Goal: Find specific page/section: Find specific page/section

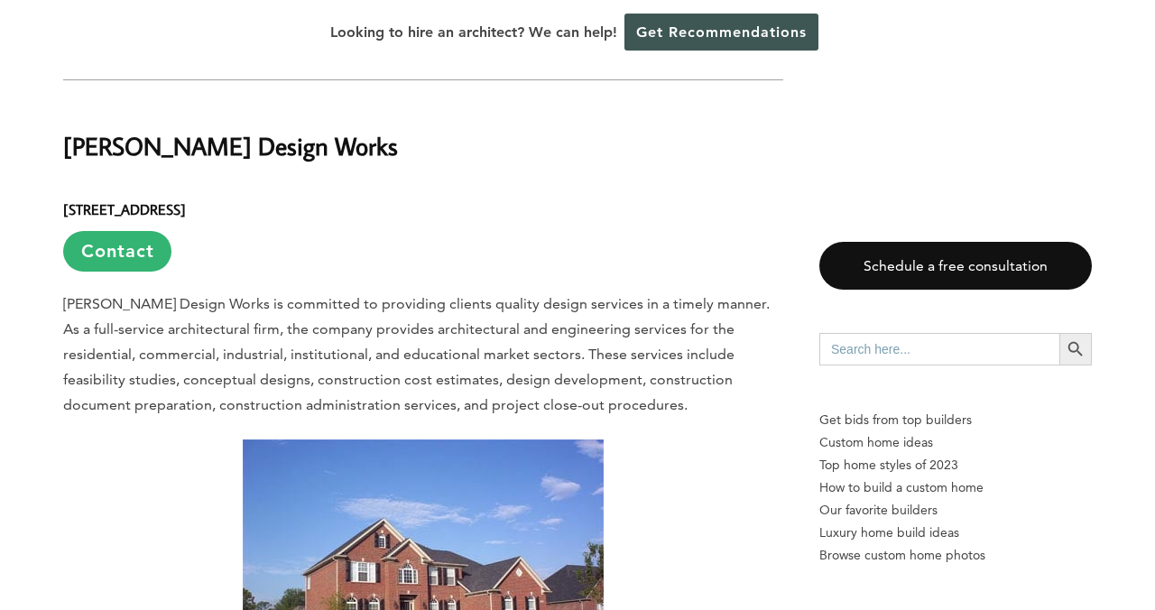
scroll to position [2406, 0]
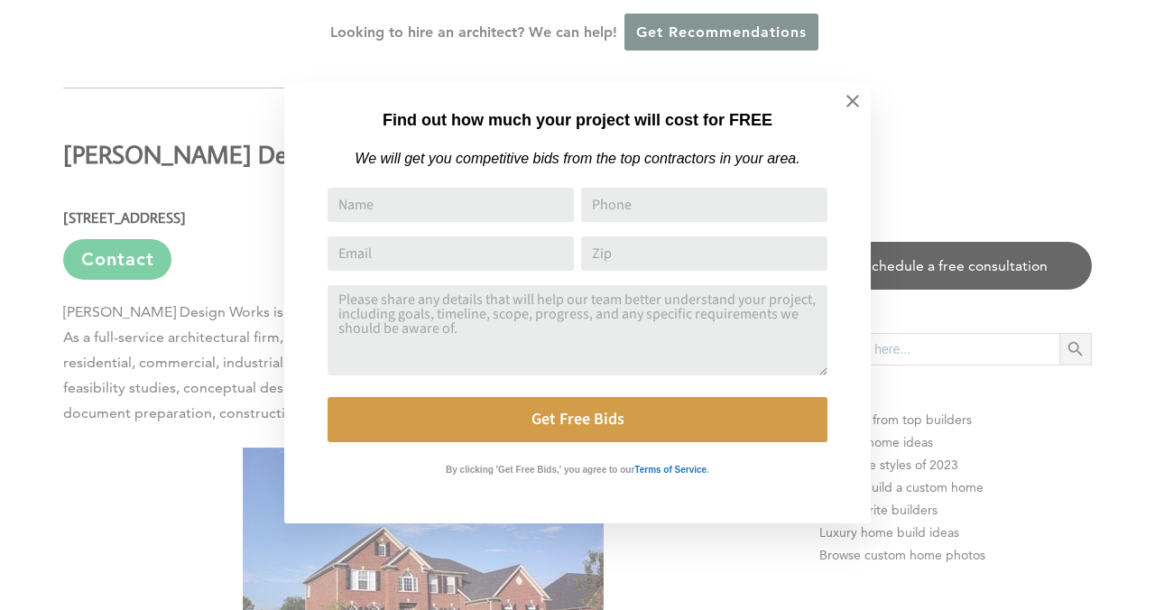
drag, startPoint x: 852, startPoint y: 96, endPoint x: 789, endPoint y: 134, distance: 74.1
click at [850, 97] on icon at bounding box center [853, 101] width 20 height 20
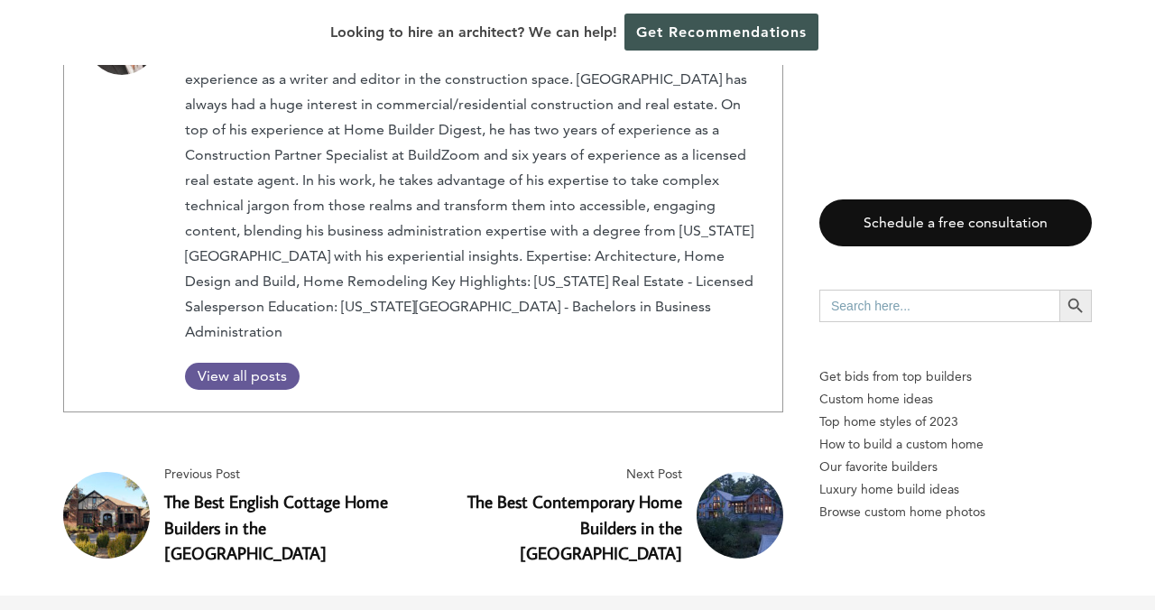
scroll to position [16132, 0]
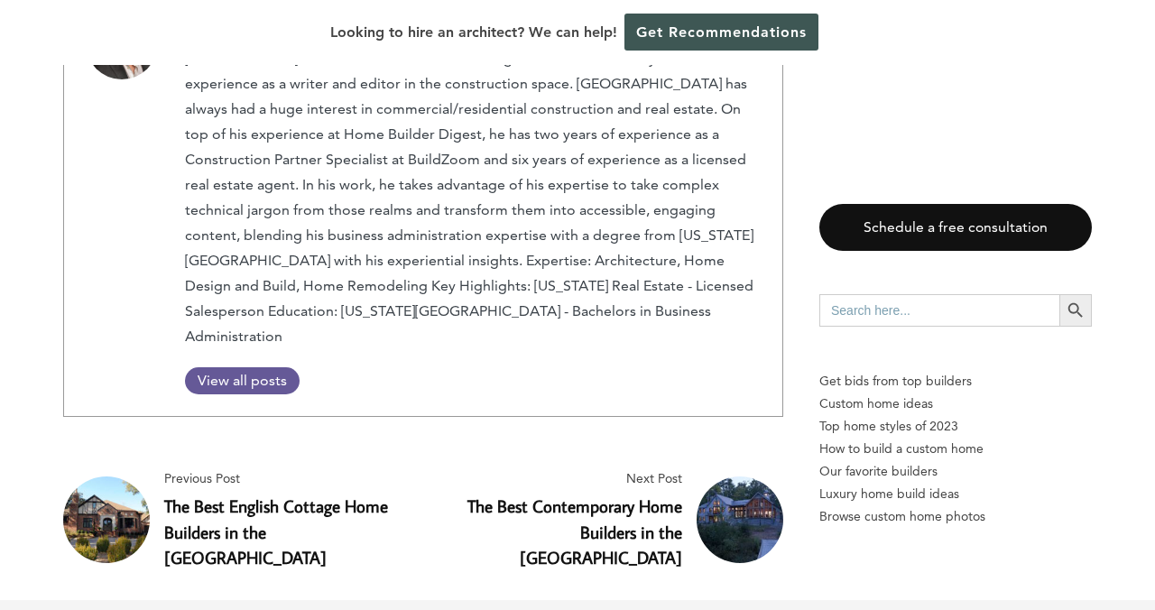
click at [100, 477] on img at bounding box center [106, 520] width 87 height 87
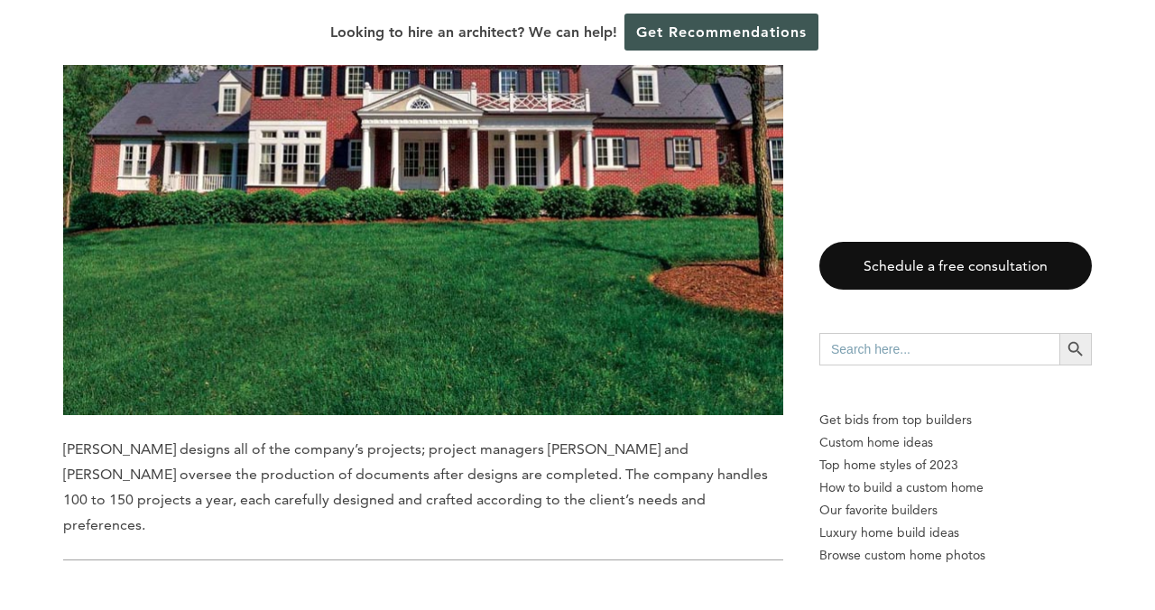
scroll to position [11901, 0]
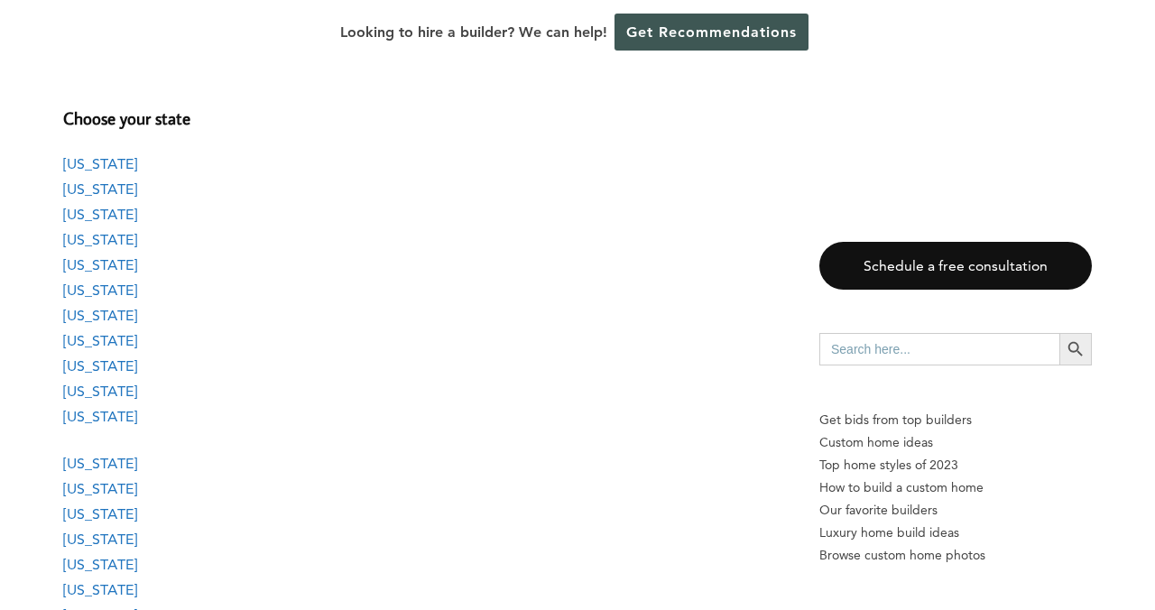
scroll to position [1408, 0]
click at [74, 582] on link "[US_STATE]" at bounding box center [100, 590] width 74 height 17
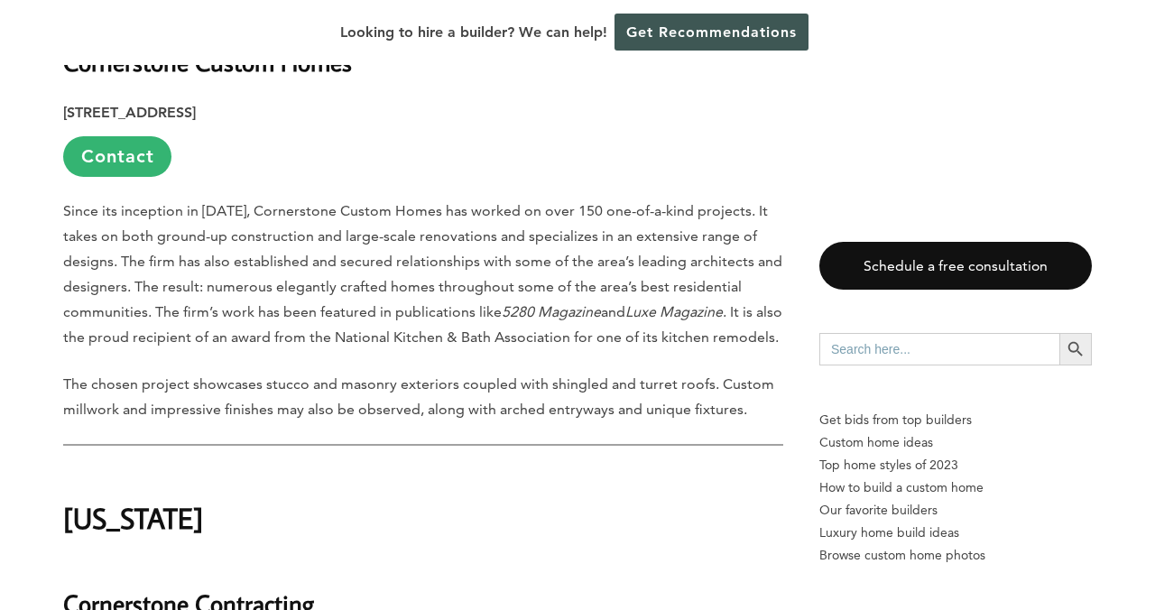
scroll to position [6050, 0]
